Goal: Information Seeking & Learning: Learn about a topic

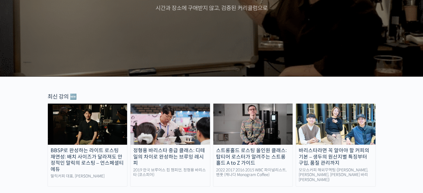
scroll to position [139, 0]
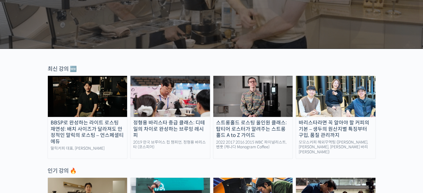
click at [157, 123] on div "정형용 바리스타 중급 클래스: 디테일의 차이로 완성하는 브루잉 레시피" at bounding box center [171, 129] width 80 height 19
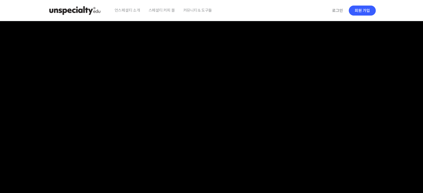
scroll to position [111, 0]
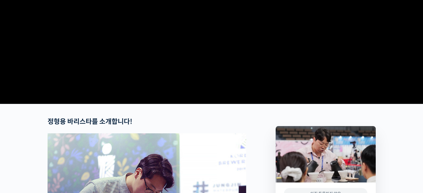
click at [141, 101] on video at bounding box center [212, 6] width 329 height 192
click at [136, 76] on video at bounding box center [212, 6] width 329 height 192
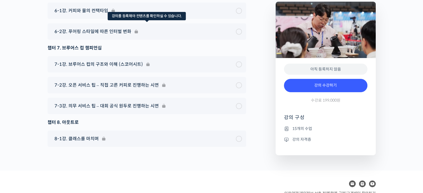
scroll to position [1810, 0]
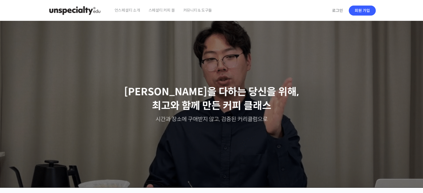
click at [161, 10] on span "스페셜티 커피 몰" at bounding box center [162, 10] width 26 height 21
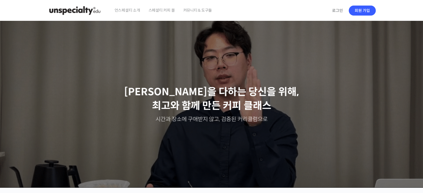
click at [208, 10] on span "커뮤니티 & 도구들" at bounding box center [197, 10] width 29 height 21
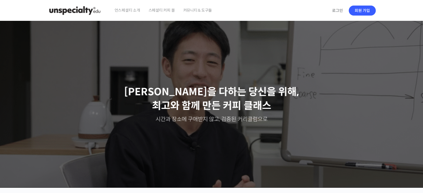
click at [76, 11] on img at bounding box center [75, 10] width 55 height 17
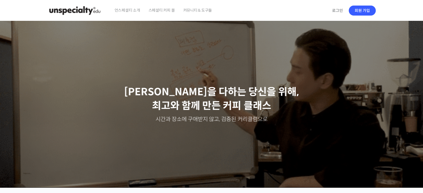
click at [298, 13] on div "언스페셜티 소개 스페셜티 커피 몰 커뮤니티 & 도구들" at bounding box center [220, 10] width 219 height 21
